Goal: Task Accomplishment & Management: Manage account settings

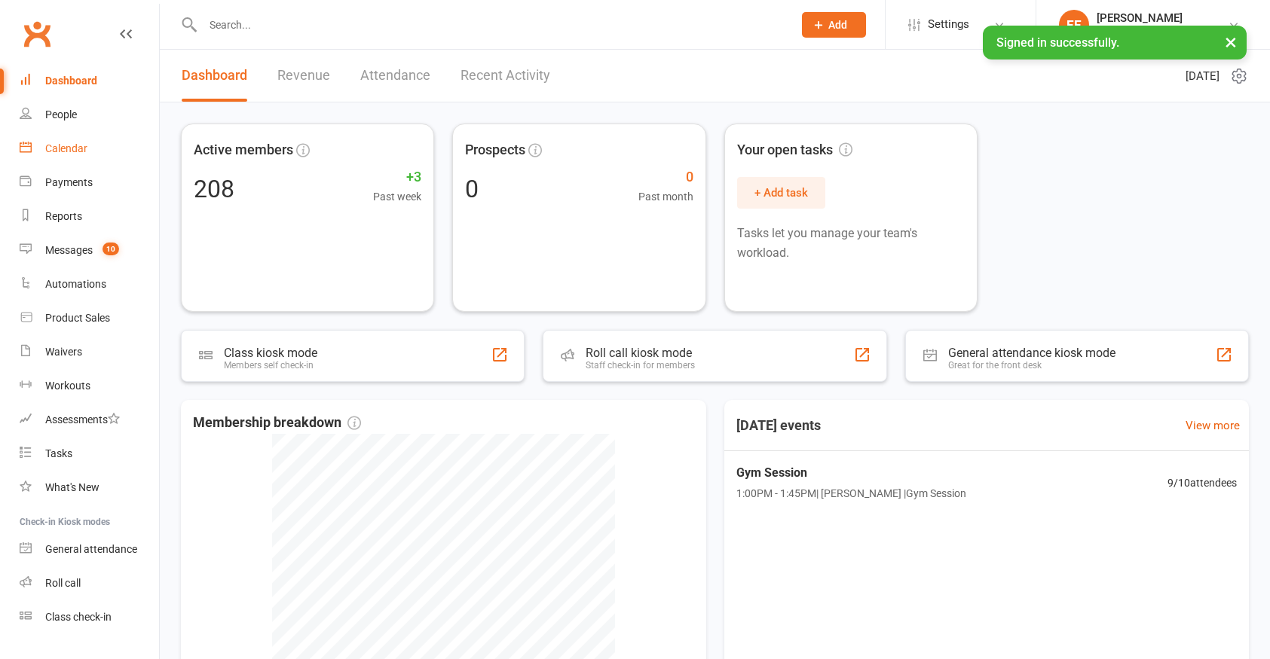
click at [70, 153] on div "Calendar" at bounding box center [66, 148] width 42 height 12
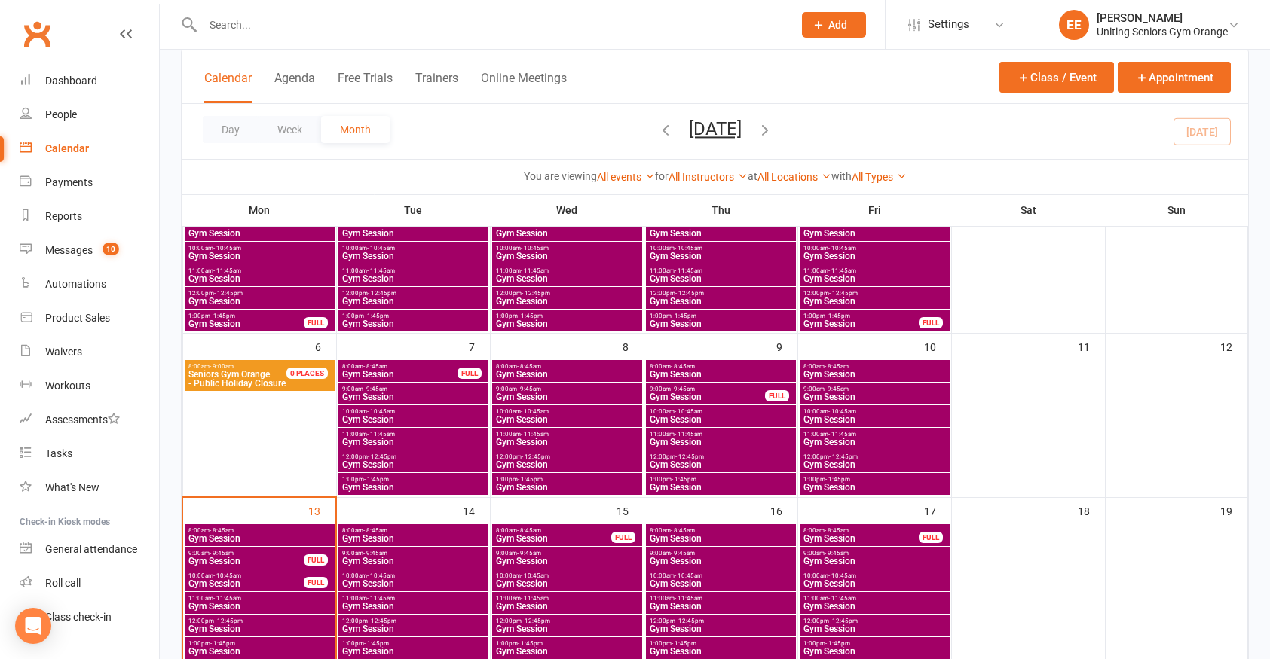
scroll to position [226, 0]
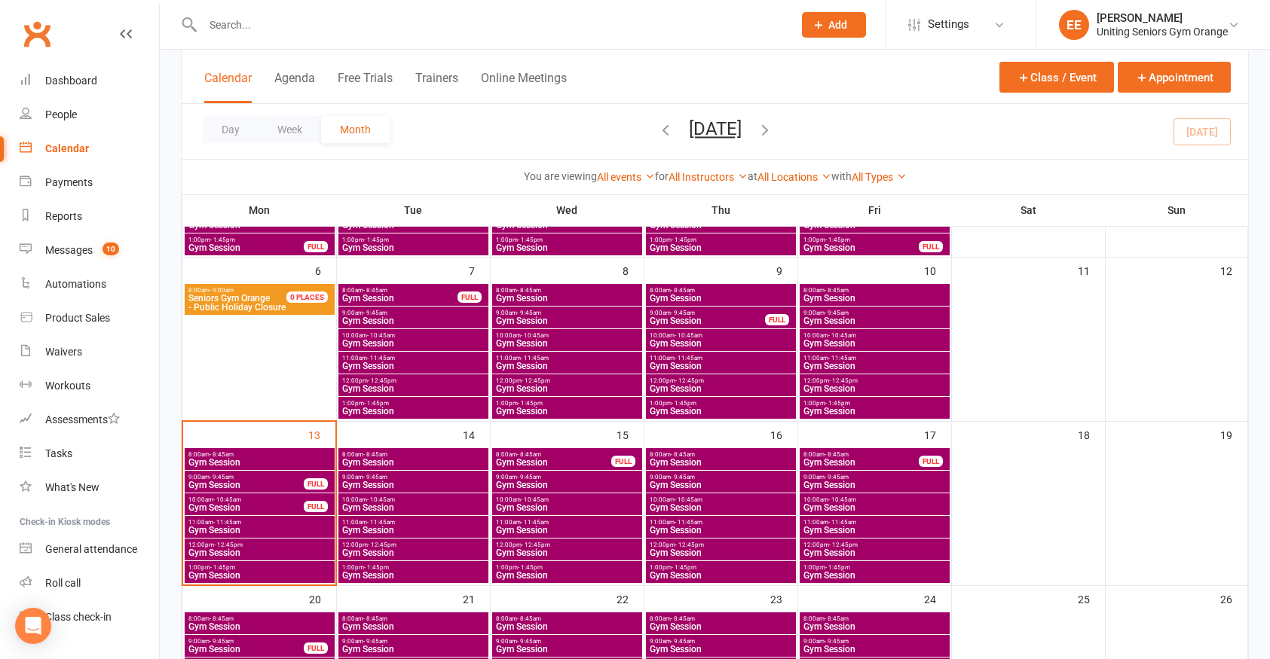
click at [304, 575] on span "Gym Session" at bounding box center [260, 575] width 144 height 9
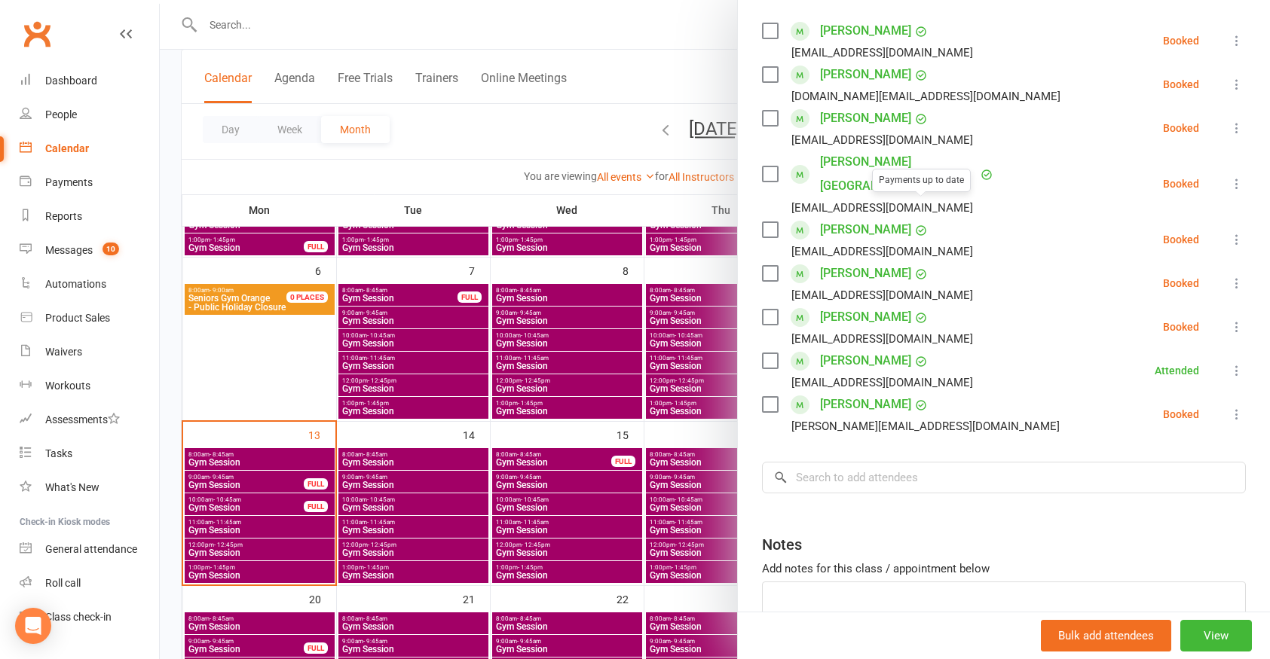
scroll to position [301, 0]
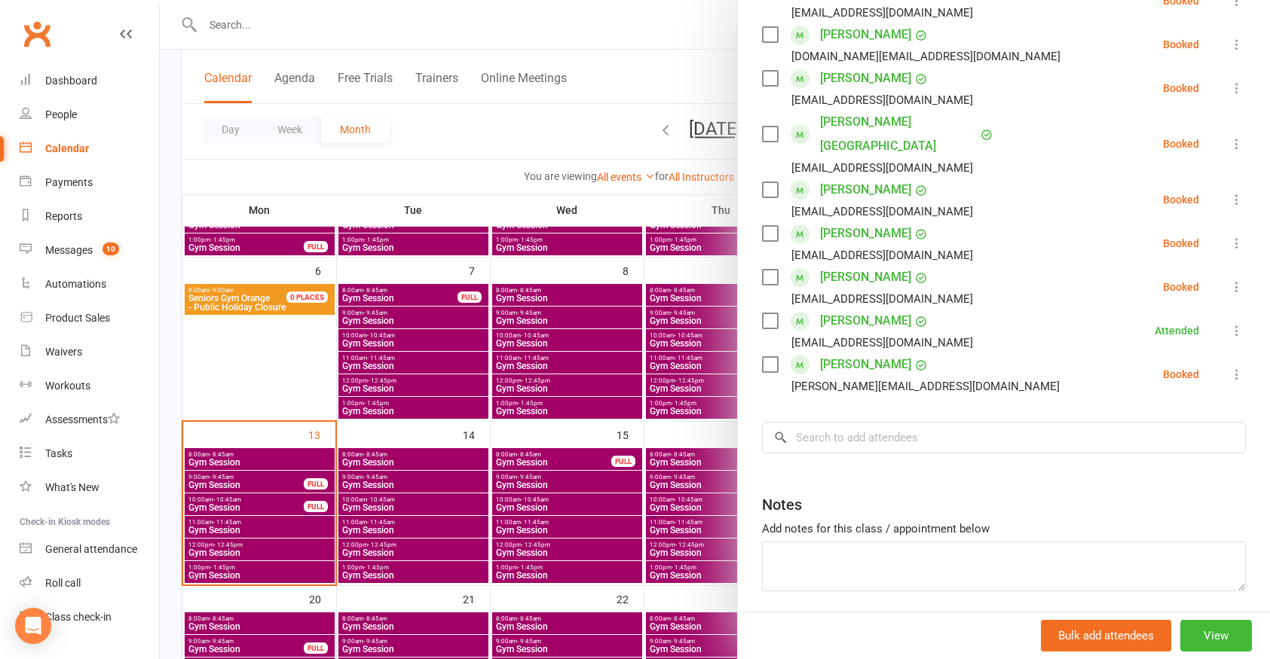
click at [1229, 280] on icon at bounding box center [1236, 287] width 15 height 15
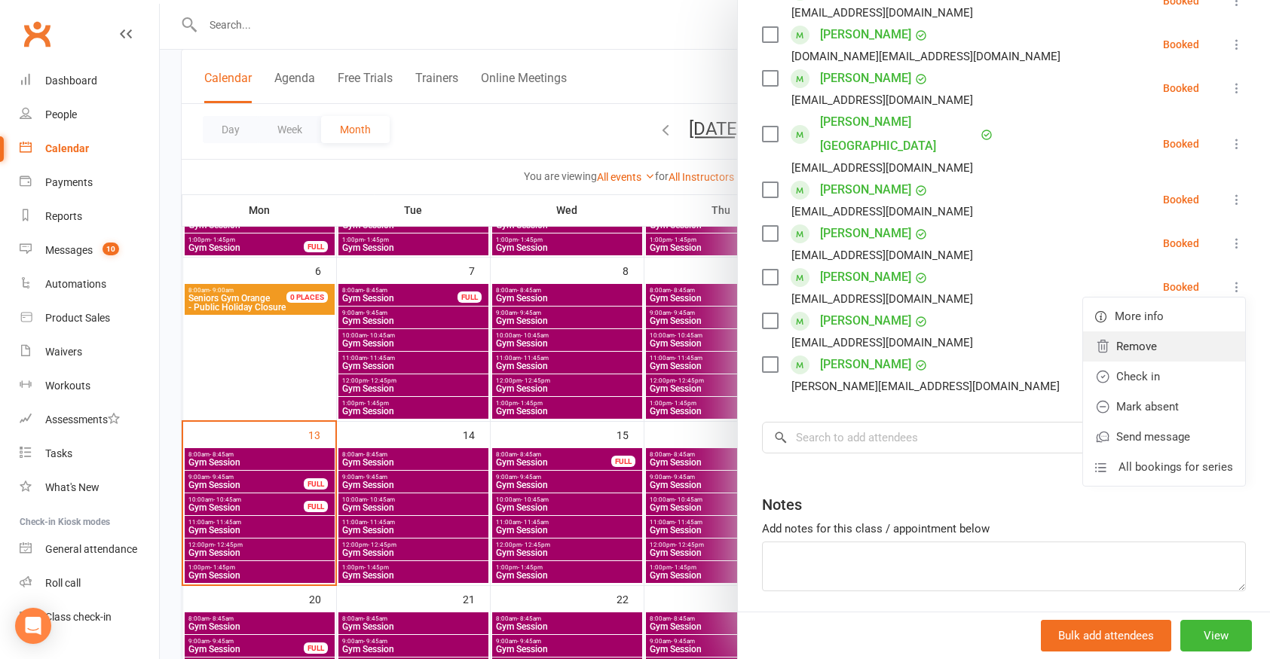
click at [1103, 332] on link "Remove" at bounding box center [1164, 347] width 162 height 30
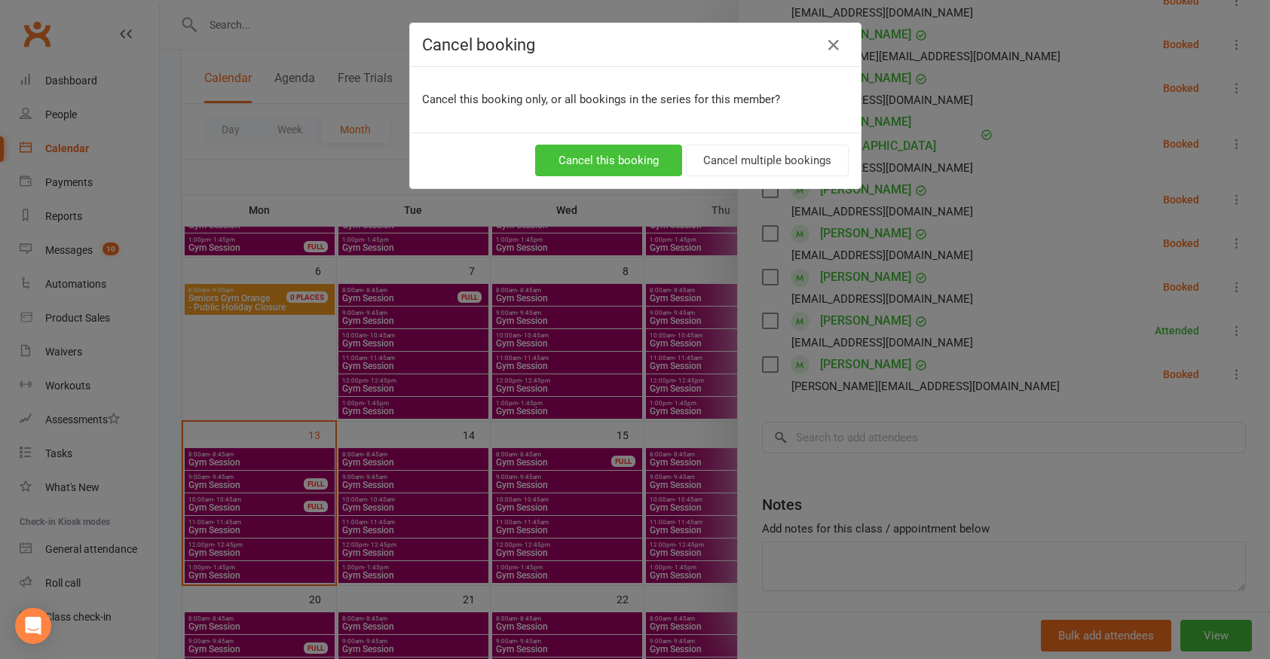
click at [582, 160] on button "Cancel this booking" at bounding box center [608, 161] width 147 height 32
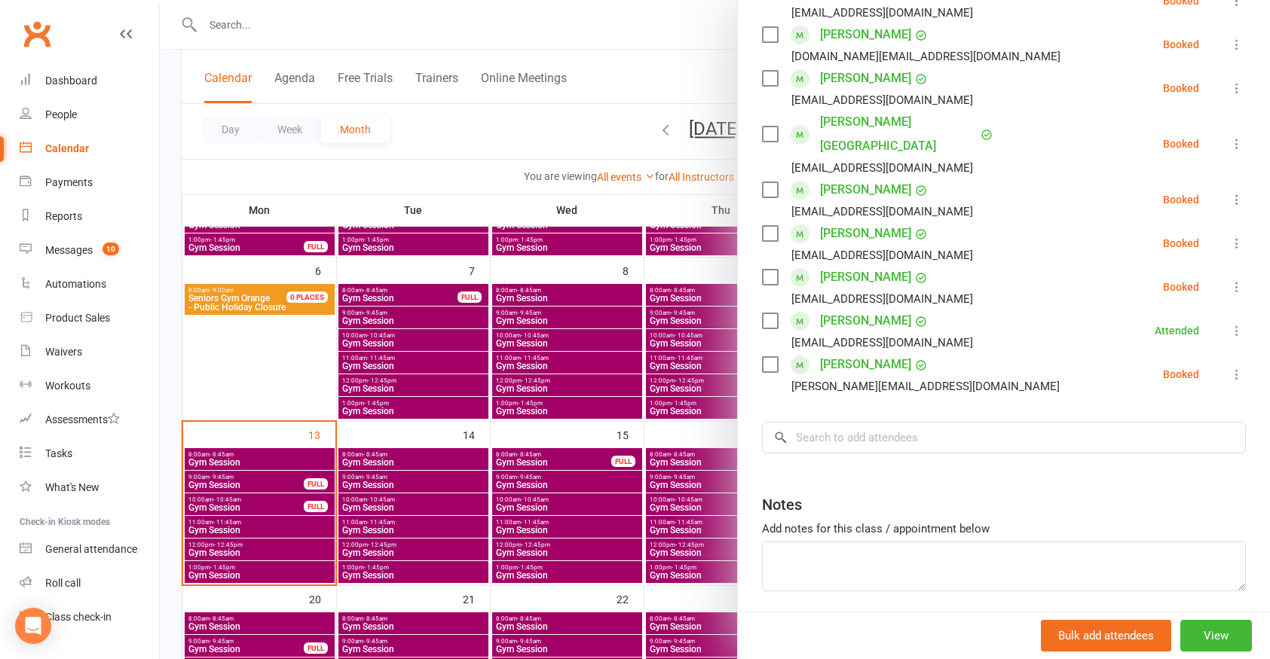
scroll to position [289, 0]
